Goal: Understand process/instructions

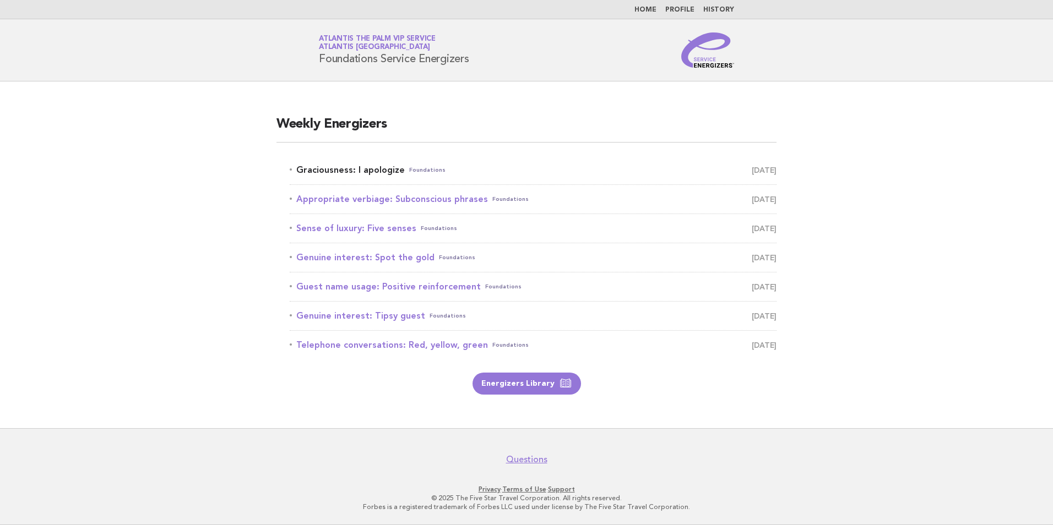
click at [376, 166] on link "Graciousness: I apologize Foundations September 9" at bounding box center [533, 169] width 487 height 15
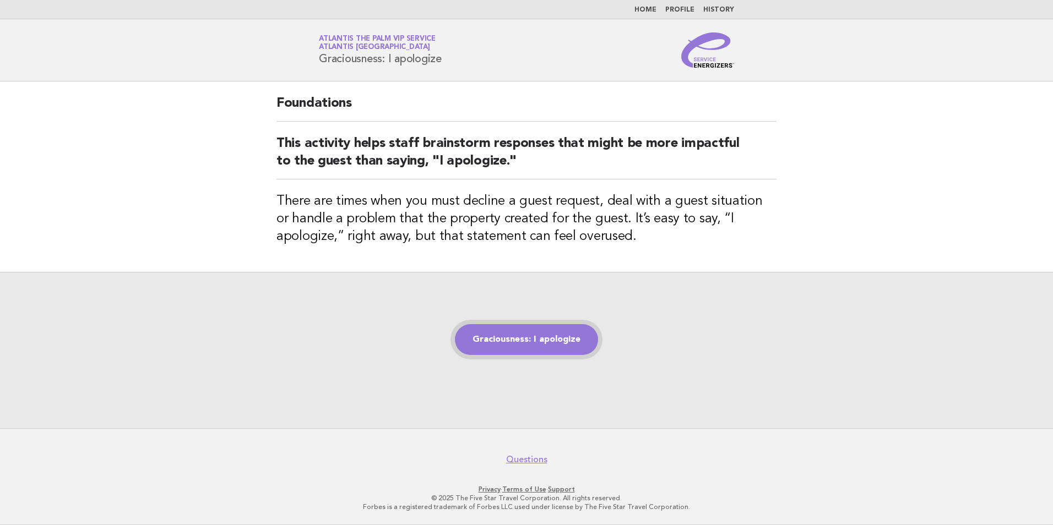
click at [480, 349] on link "Graciousness: I apologize" at bounding box center [526, 339] width 143 height 31
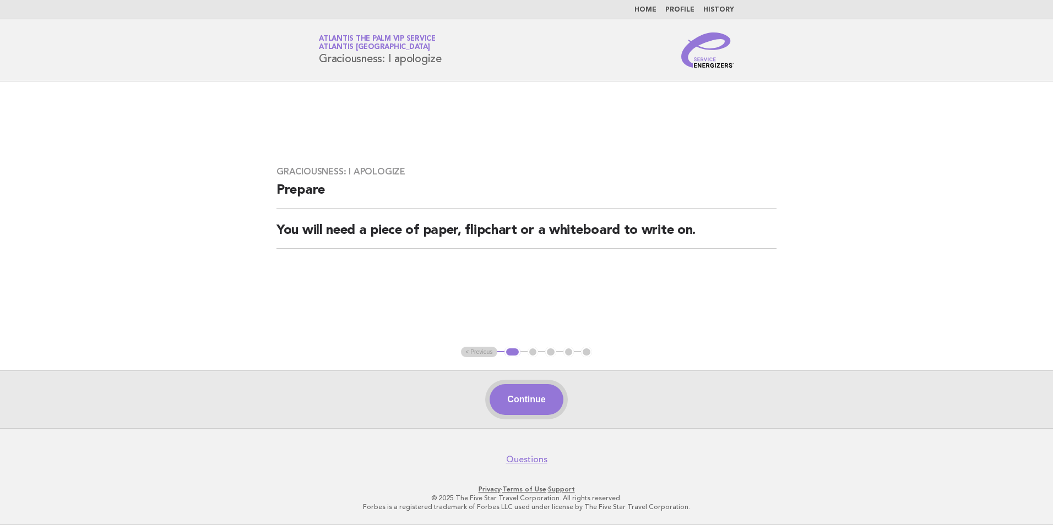
click at [530, 399] on button "Continue" at bounding box center [526, 399] width 73 height 31
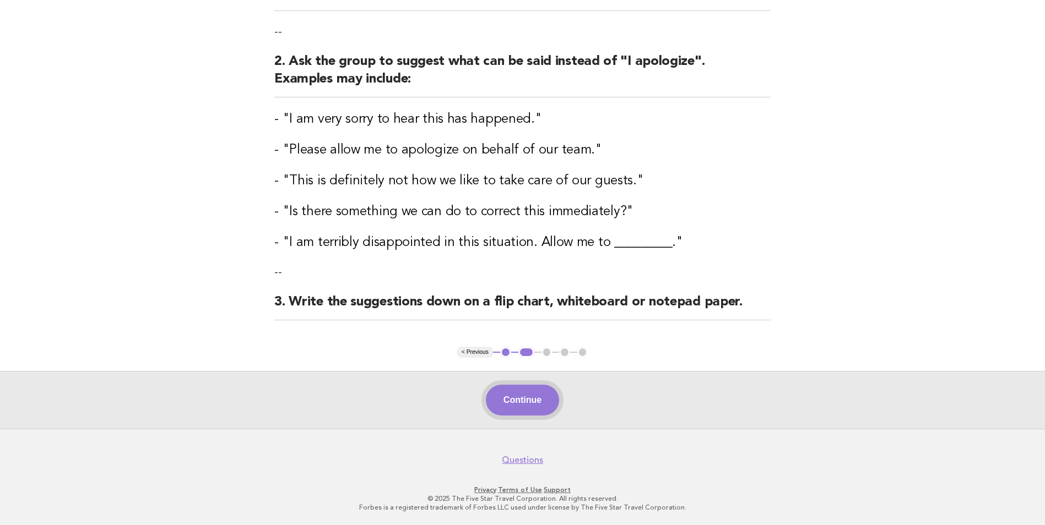
click at [530, 403] on button "Continue" at bounding box center [522, 400] width 73 height 31
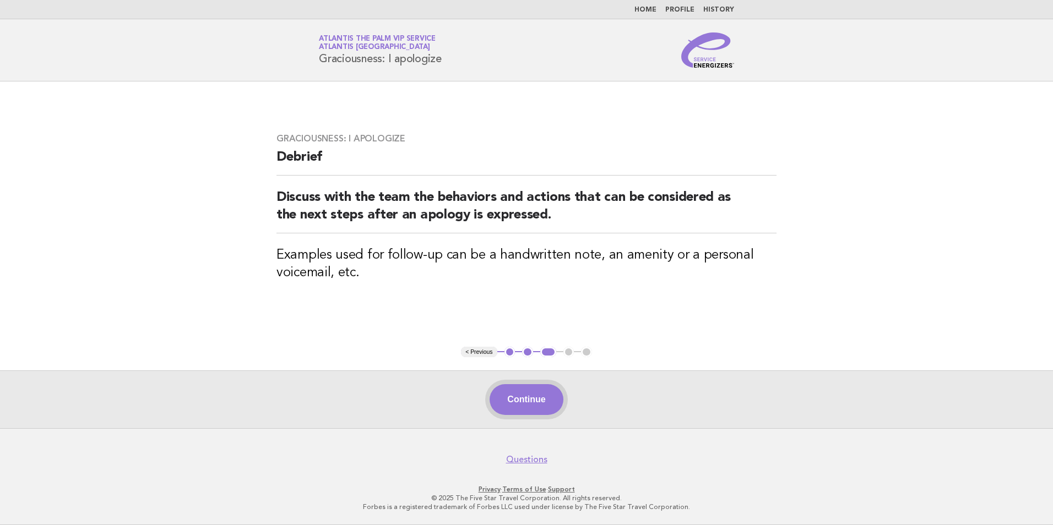
click at [513, 403] on button "Continue" at bounding box center [526, 399] width 73 height 31
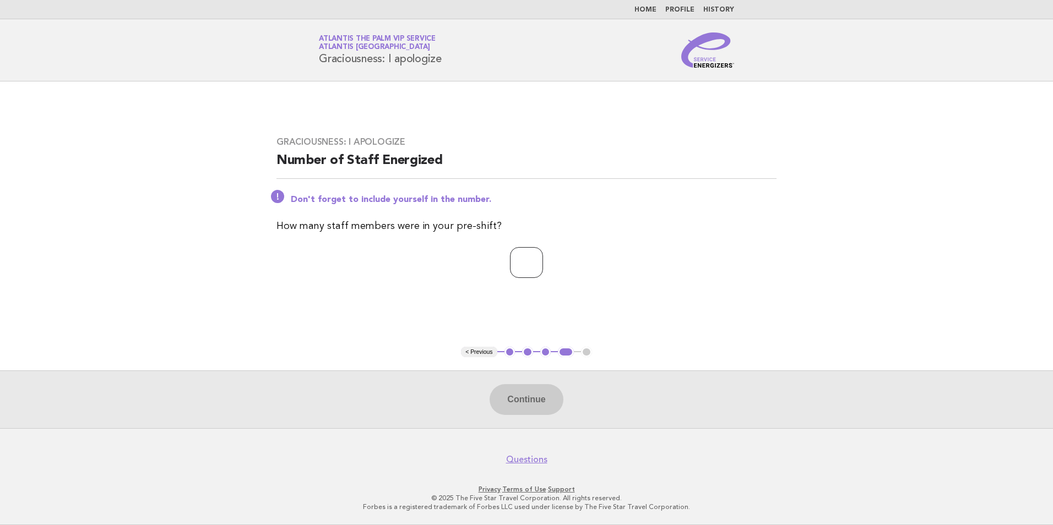
click at [523, 276] on input "number" at bounding box center [526, 262] width 33 height 31
type input "*"
click at [517, 395] on button "Continue" at bounding box center [526, 399] width 73 height 31
